Goal: Task Accomplishment & Management: Use online tool/utility

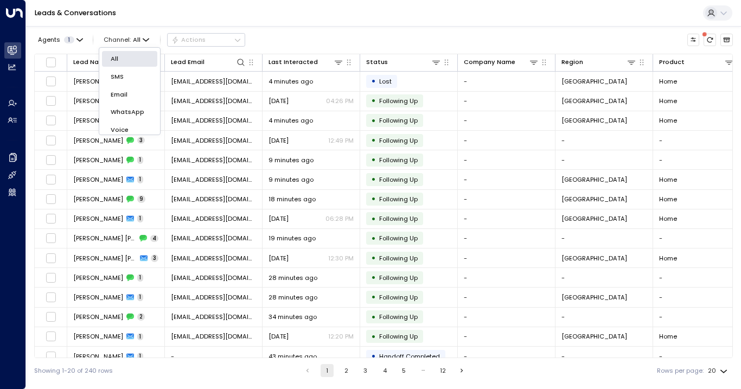
click at [118, 125] on span "Voice" at bounding box center [120, 129] width 18 height 9
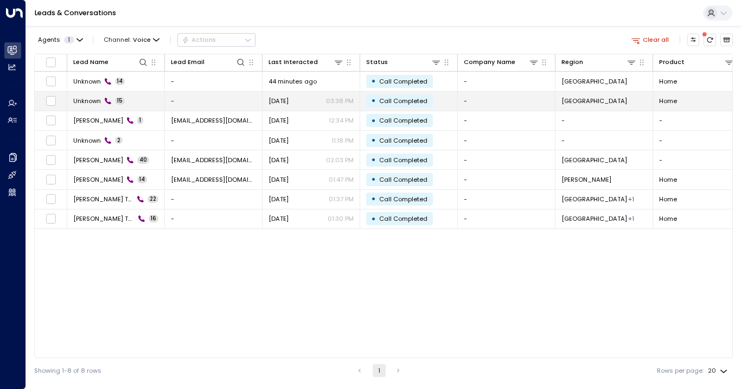
click at [88, 95] on td "Unknown 15" at bounding box center [116, 101] width 98 height 19
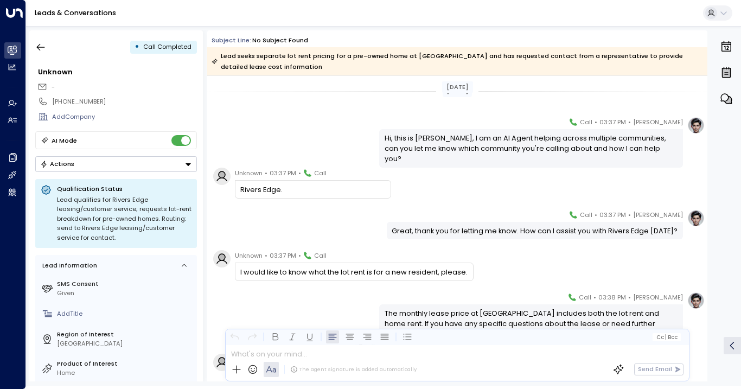
scroll to position [85, 0]
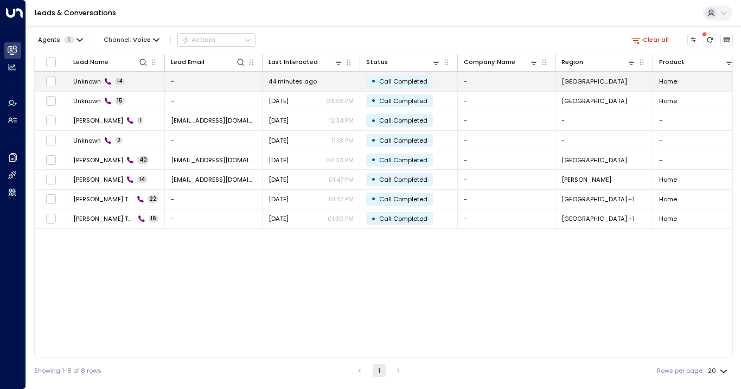
click at [93, 81] on span "Unknown" at bounding box center [87, 81] width 28 height 9
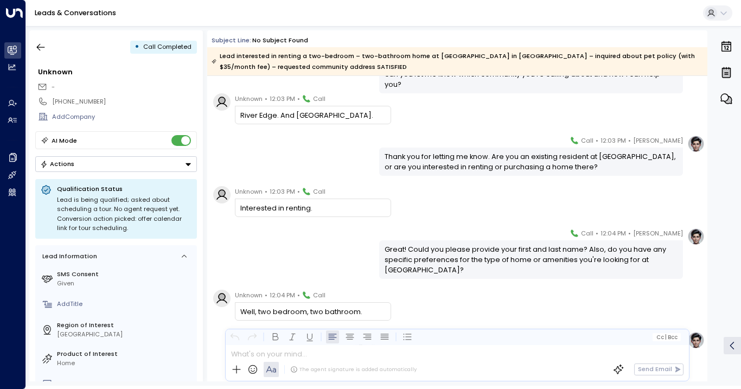
scroll to position [75, 0]
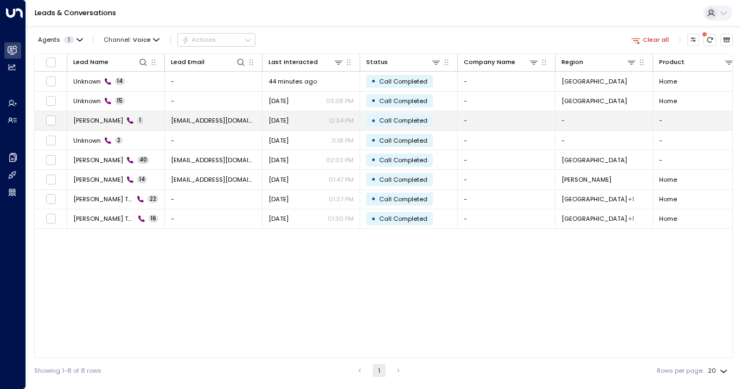
click at [88, 123] on span "[PERSON_NAME]" at bounding box center [98, 120] width 50 height 9
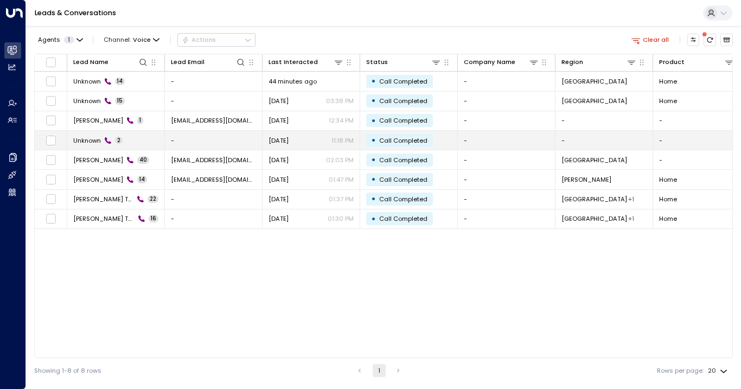
click at [85, 139] on span "Unknown" at bounding box center [87, 140] width 28 height 9
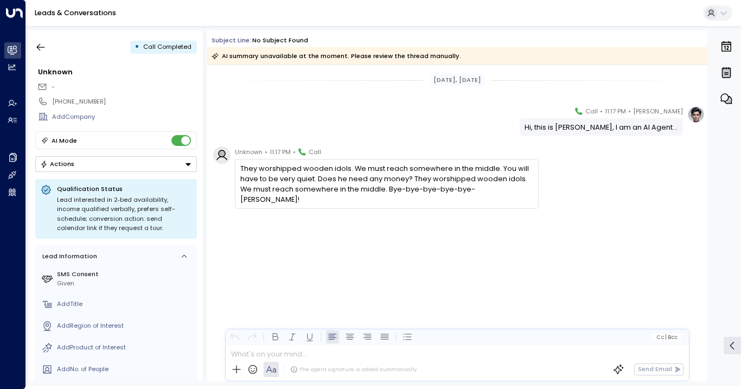
click at [654, 200] on div "Unknown • 11:17 PM • Call They worshipped wooden idols. We must reach somewhere…" at bounding box center [457, 220] width 500 height 149
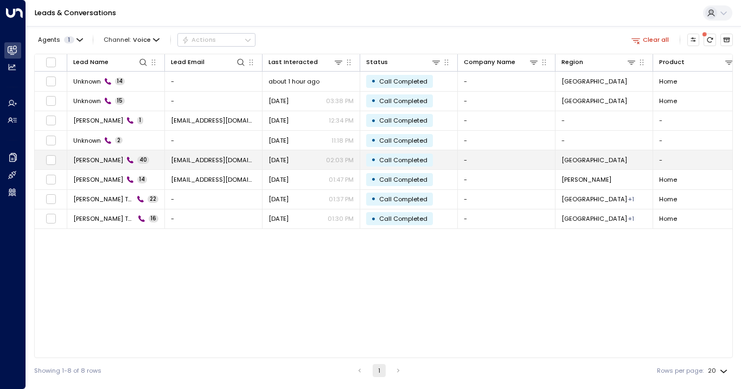
click at [111, 161] on span "[PERSON_NAME]" at bounding box center [98, 160] width 50 height 9
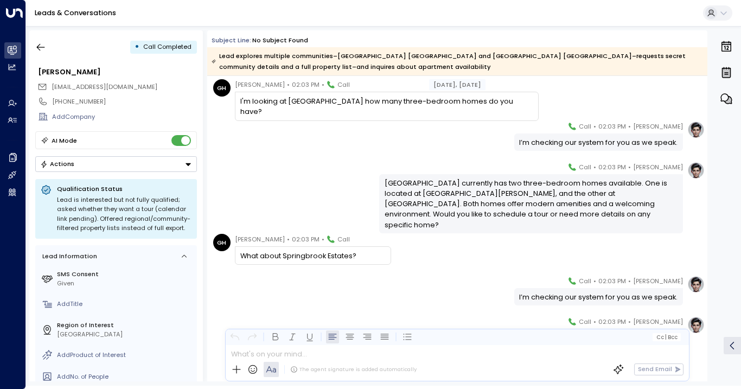
scroll to position [234, 0]
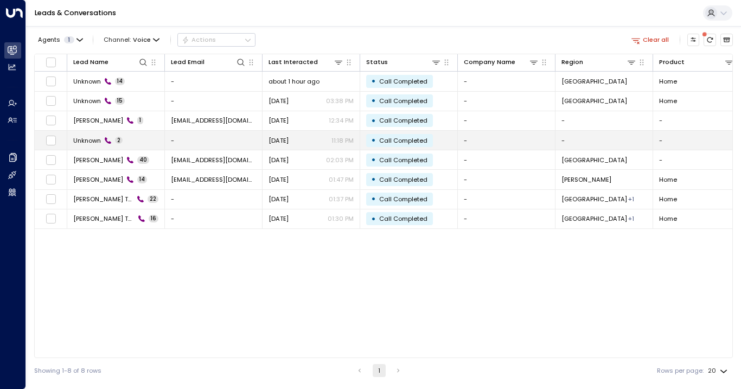
click at [89, 136] on span "Unknown" at bounding box center [87, 140] width 28 height 9
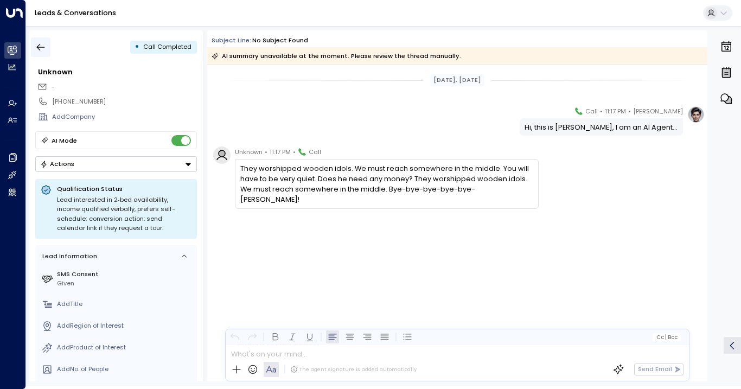
click at [36, 42] on icon "button" at bounding box center [40, 47] width 11 height 11
